Goal: Information Seeking & Learning: Learn about a topic

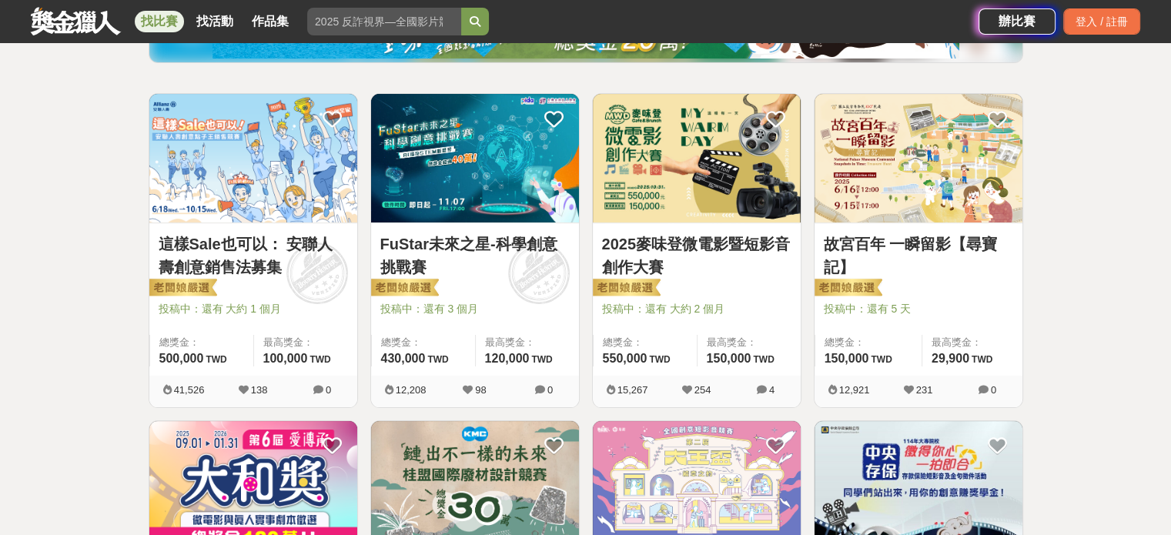
scroll to position [231, 0]
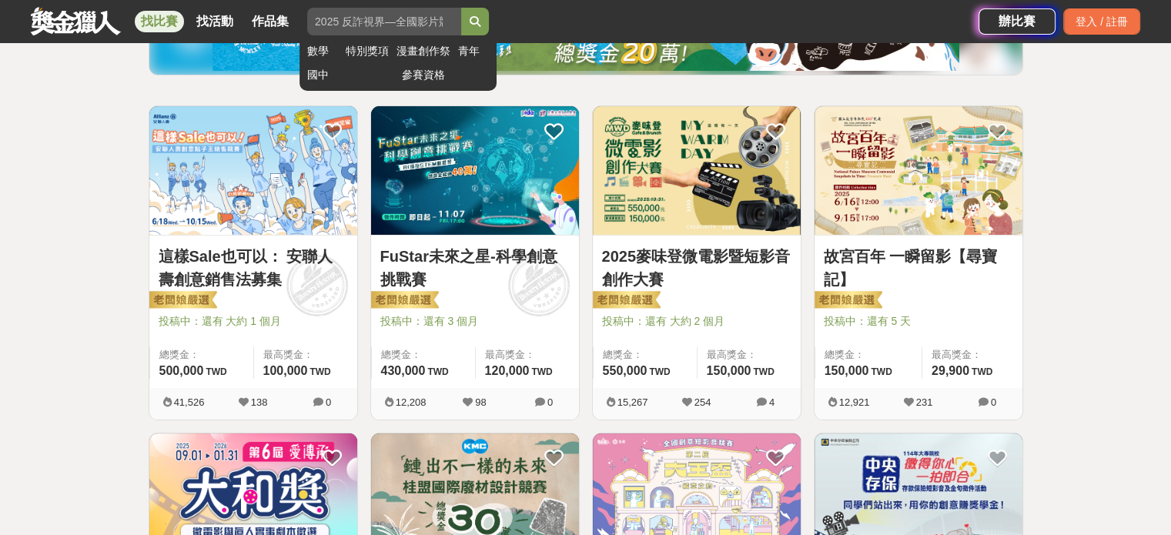
click at [437, 16] on input "search" at bounding box center [384, 22] width 154 height 28
type input "有愛"
click at [461, 8] on button "submit" at bounding box center [475, 22] width 28 height 28
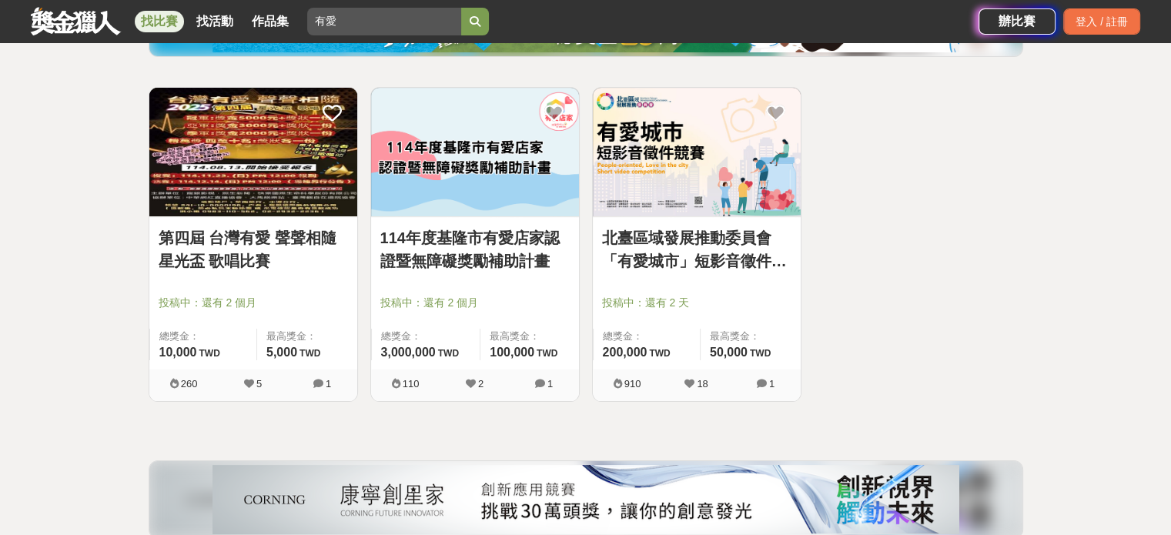
scroll to position [231, 0]
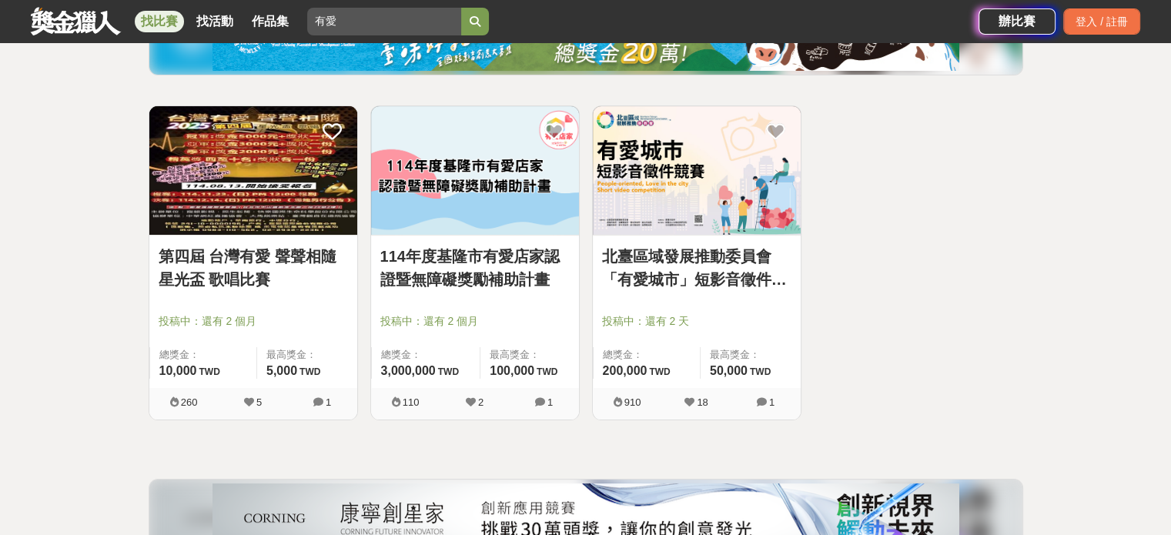
click at [636, 179] on img at bounding box center [697, 170] width 208 height 129
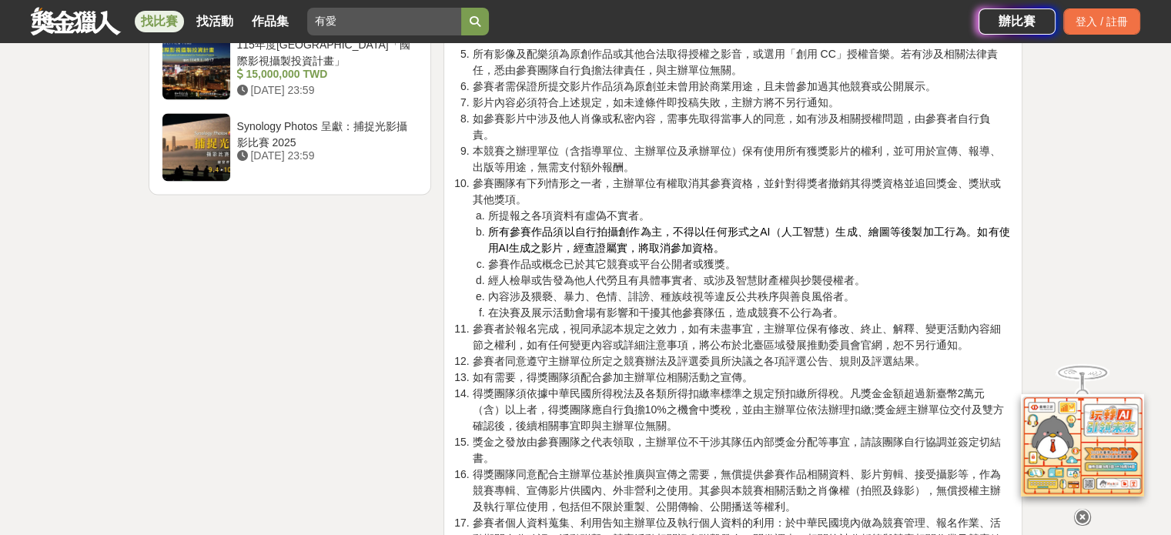
scroll to position [2156, 0]
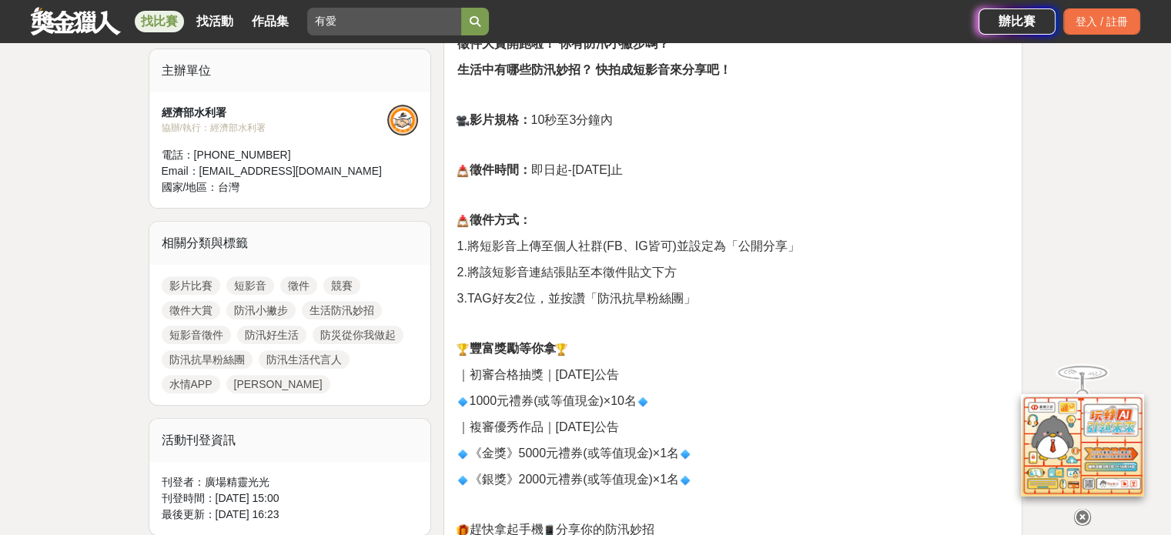
scroll to position [456, 0]
